Goal: Browse casually: Explore the website without a specific task or goal

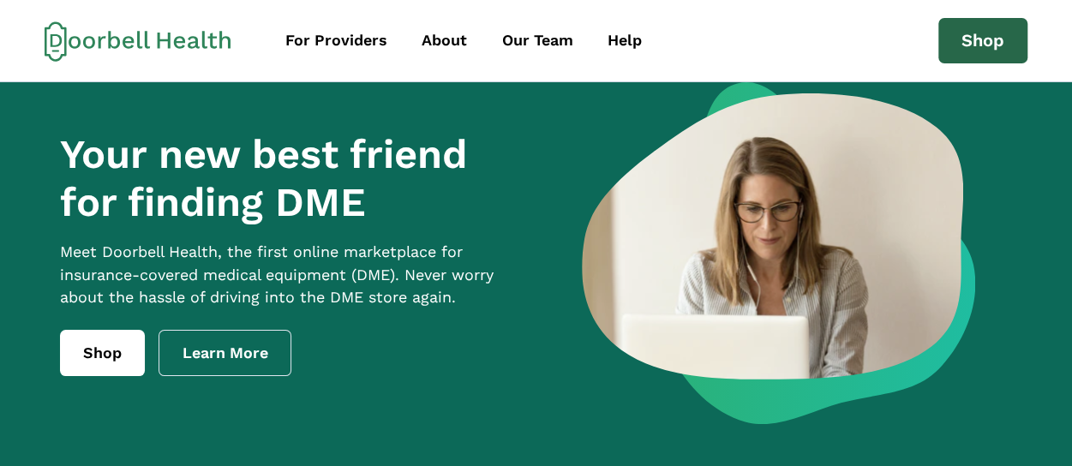
click at [959, 31] on link "Shop" at bounding box center [983, 41] width 89 height 46
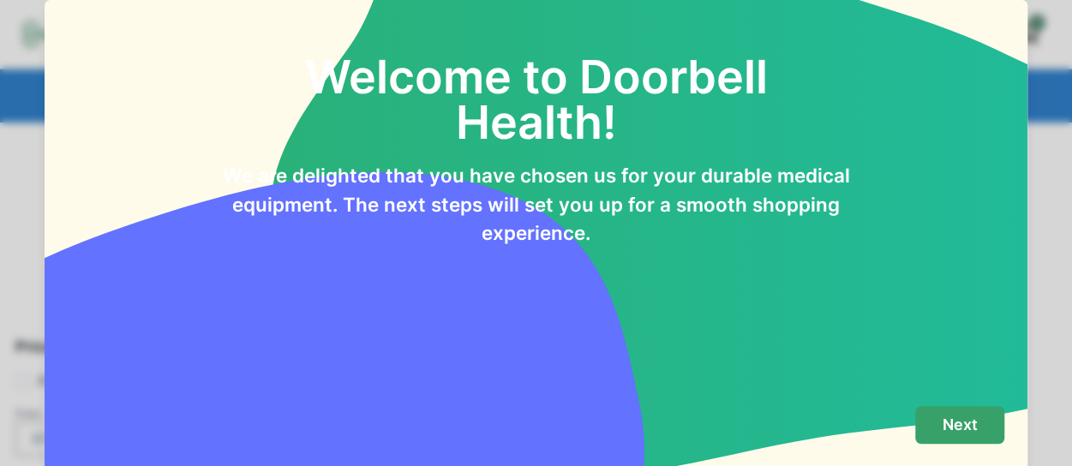
click at [961, 430] on p "Next" at bounding box center [960, 425] width 35 height 19
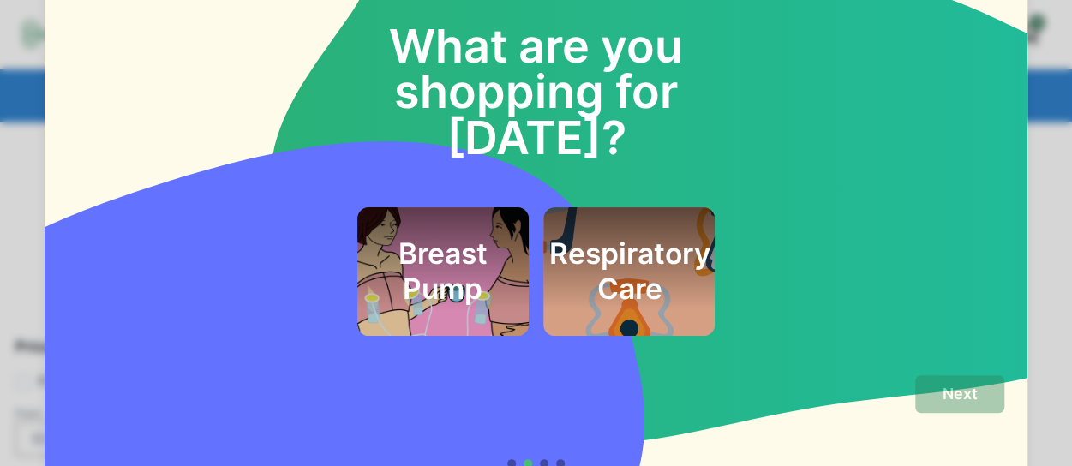
scroll to position [48, 0]
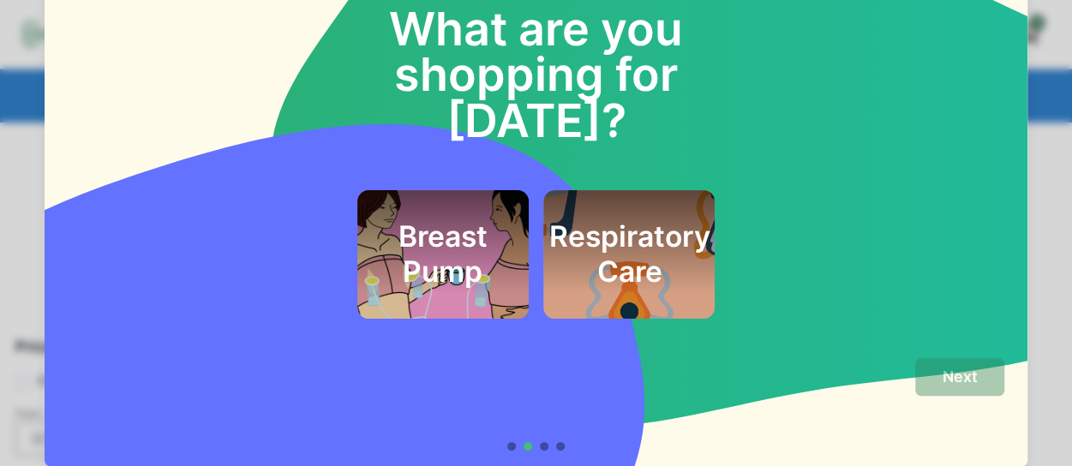
click at [418, 219] on h2 "Breast Pump" at bounding box center [442, 253] width 125 height 69
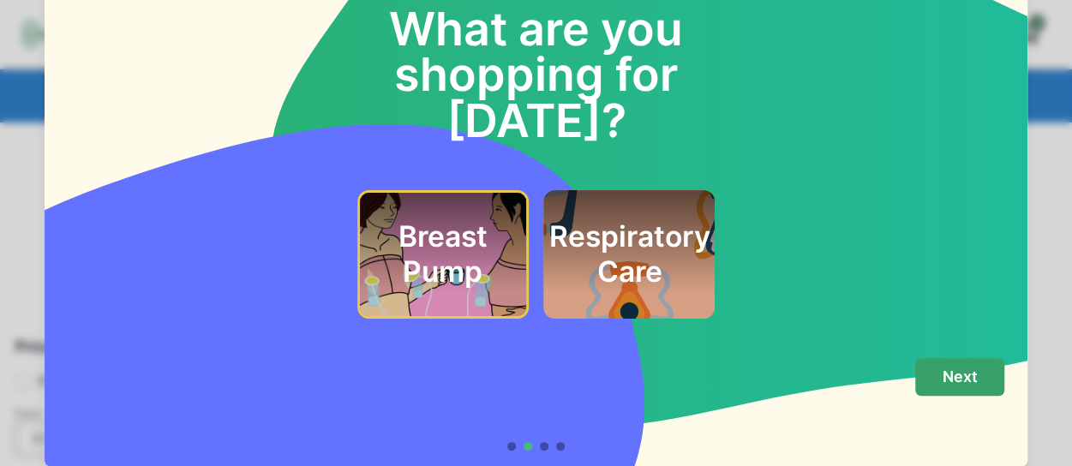
click at [943, 371] on p "Next" at bounding box center [960, 377] width 35 height 19
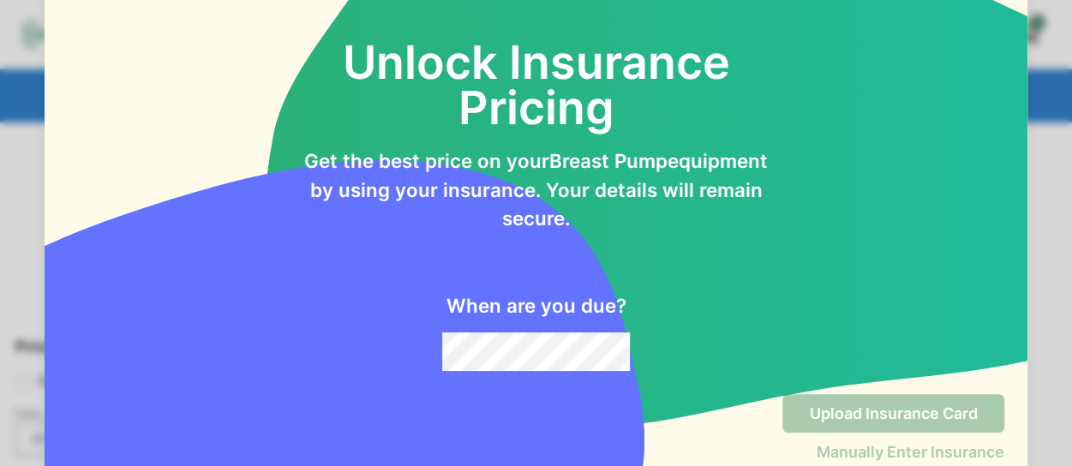
scroll to position [84, 0]
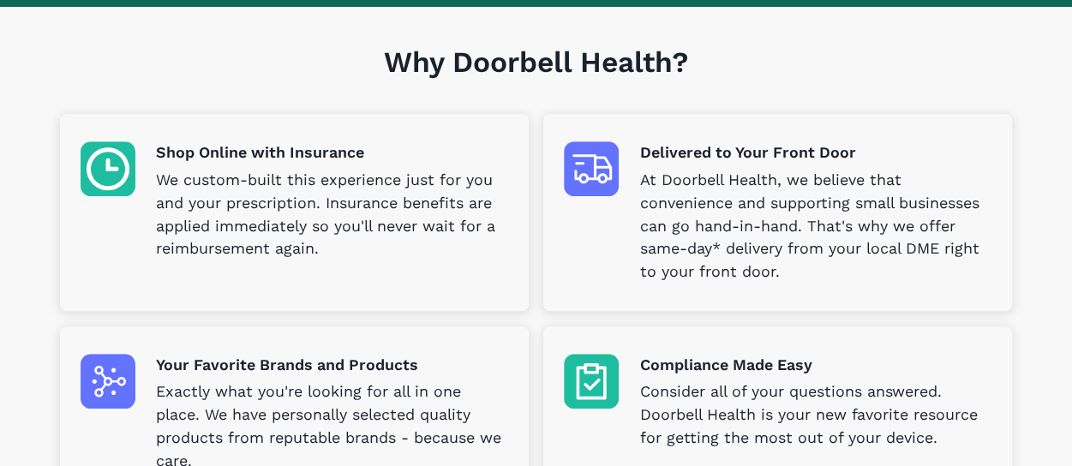
scroll to position [514, 0]
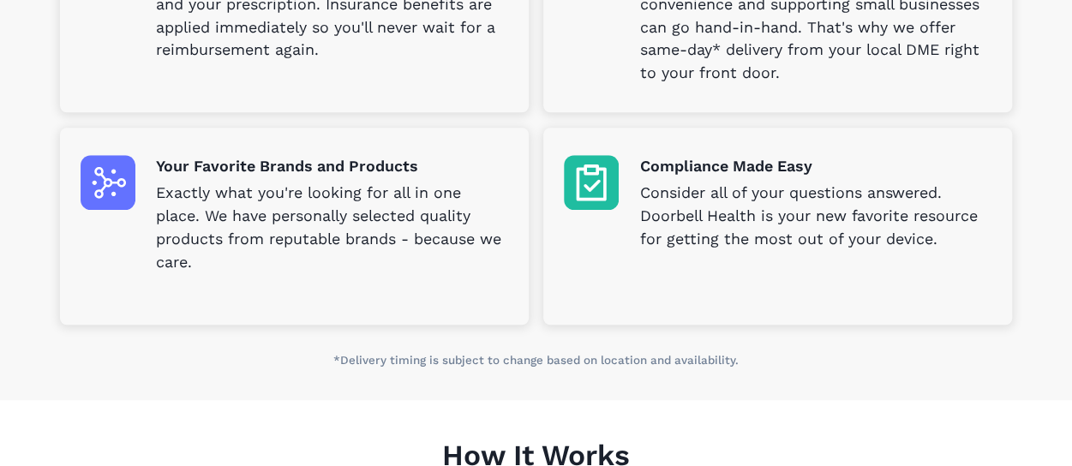
click at [248, 172] on p "Your Favorite Brands and Products" at bounding box center [332, 166] width 352 height 23
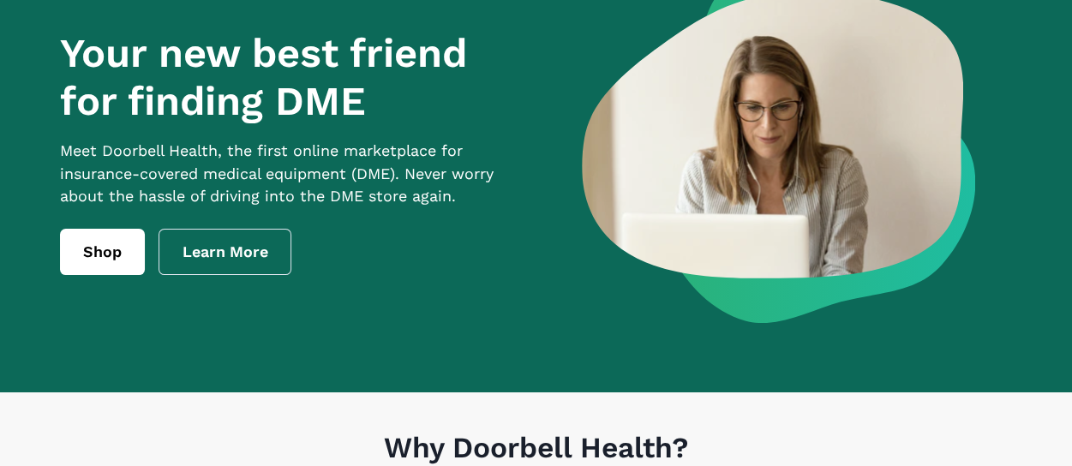
scroll to position [0, 0]
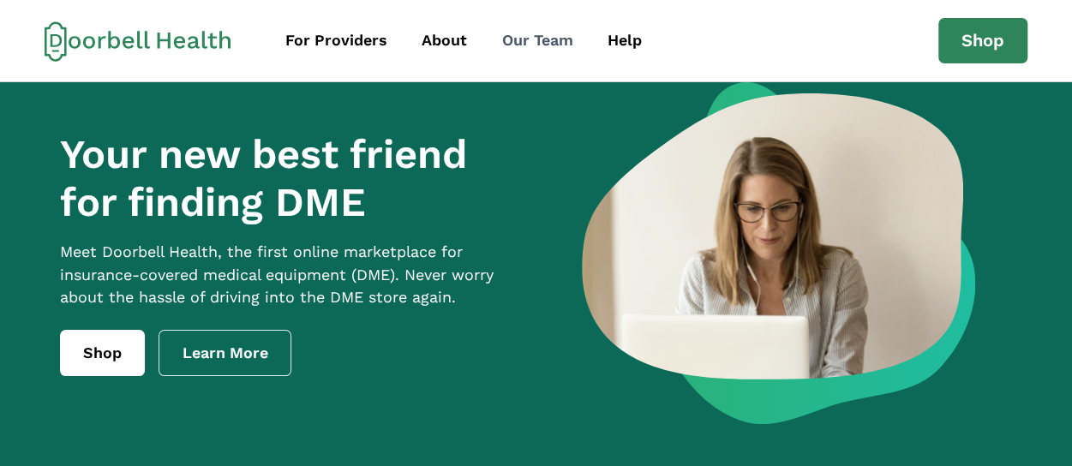
click at [549, 45] on div "Our Team" at bounding box center [537, 40] width 71 height 23
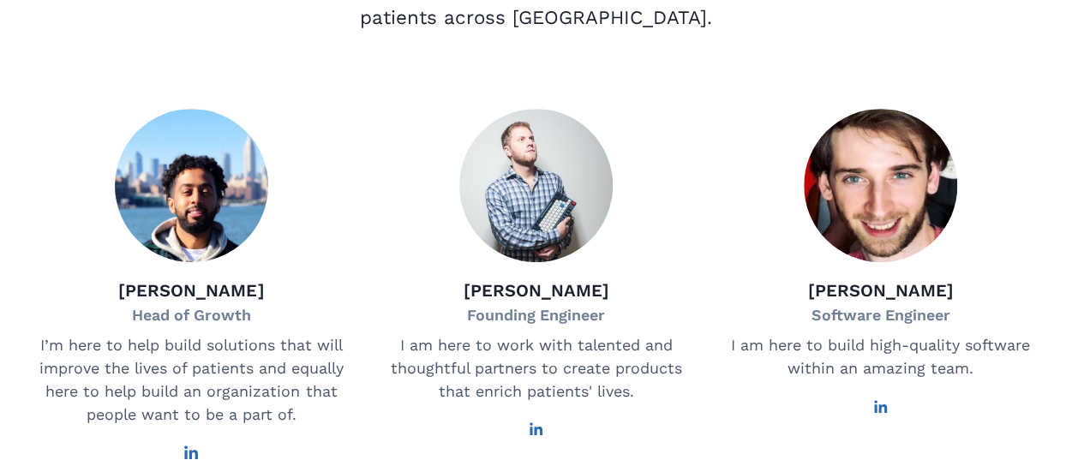
scroll to position [429, 0]
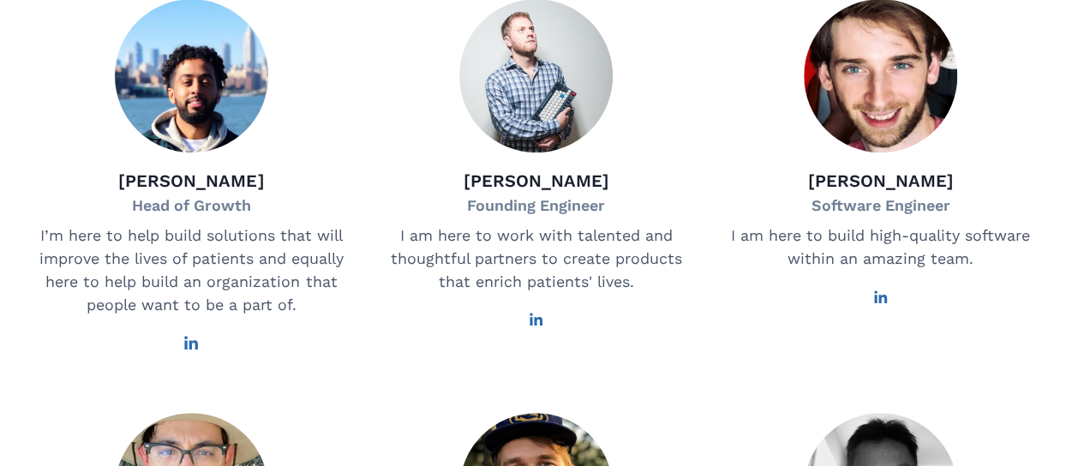
click at [195, 350] on icon at bounding box center [192, 343] width 14 height 14
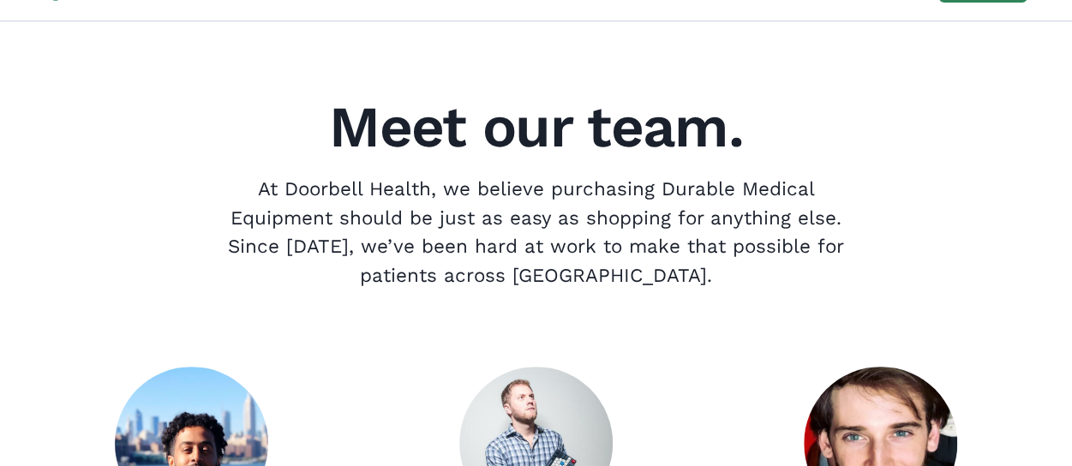
scroll to position [0, 0]
